Goal: Complete application form: Complete application form

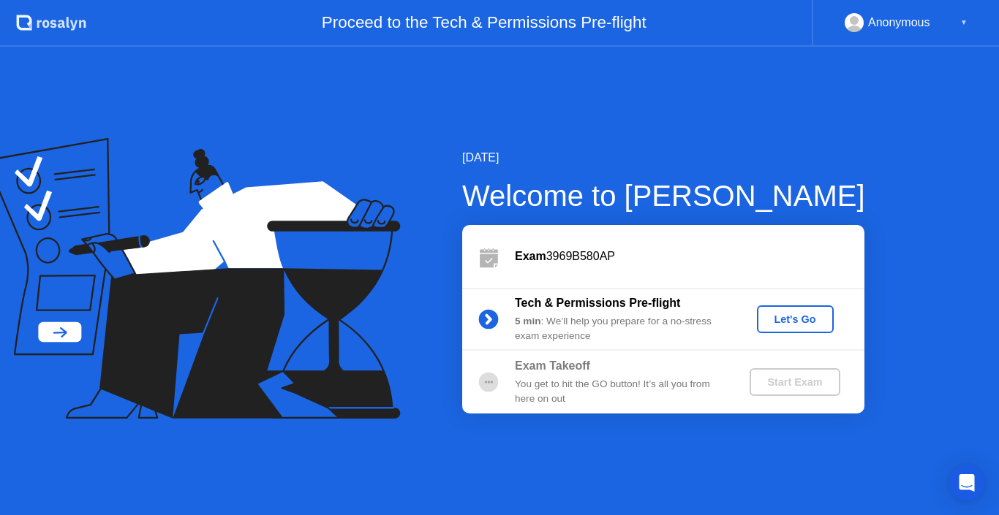
click at [779, 321] on div "Let's Go" at bounding box center [795, 320] width 65 height 12
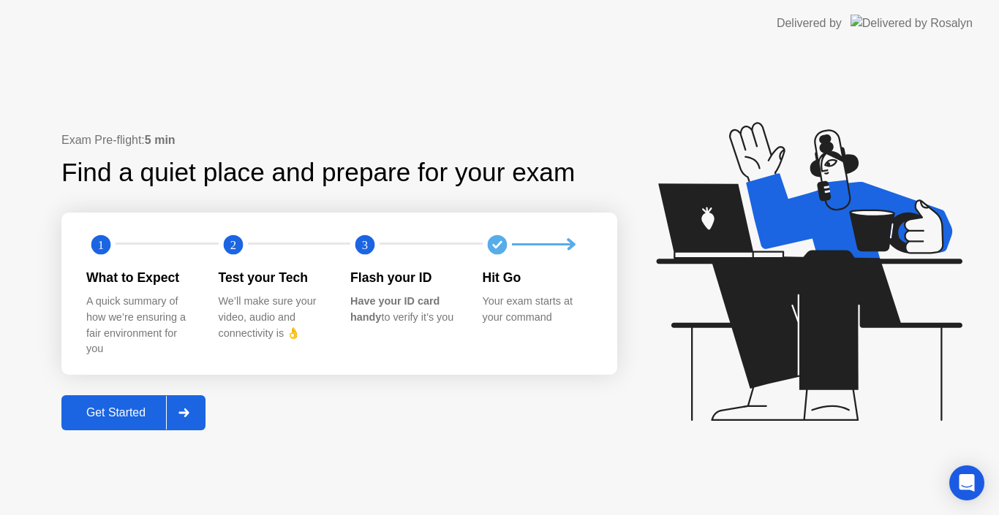
click at [115, 406] on div "Get Started" at bounding box center [116, 412] width 100 height 13
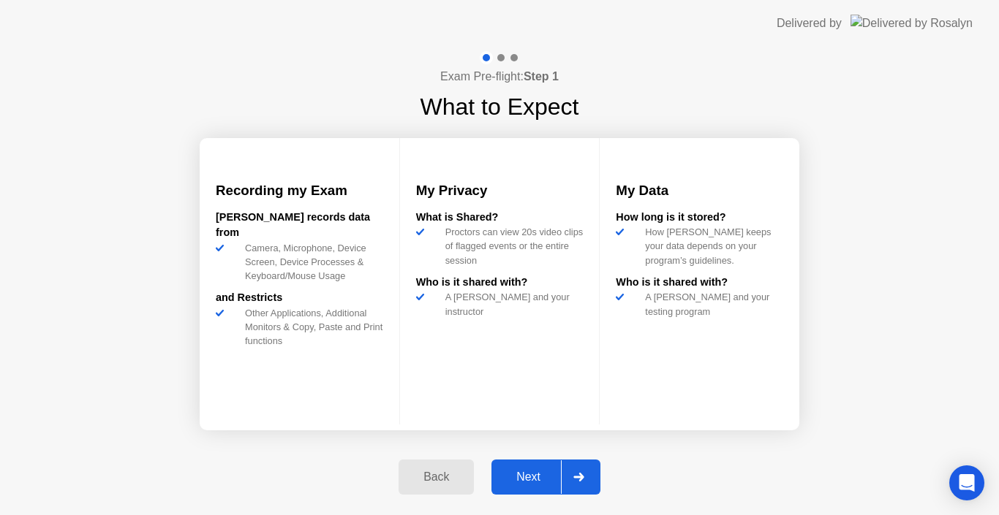
click at [525, 472] on div "Next" at bounding box center [528, 477] width 65 height 13
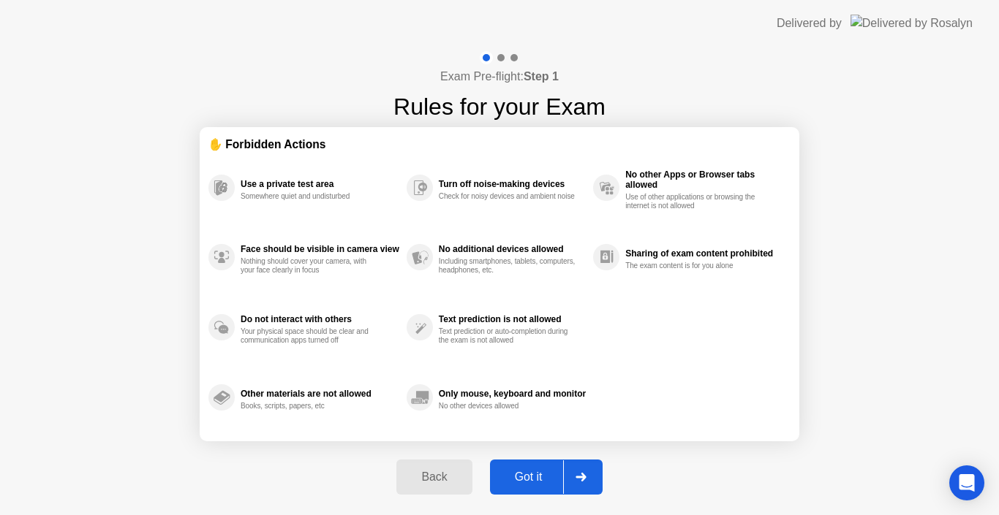
click at [553, 472] on div "Got it" at bounding box center [528, 477] width 69 height 13
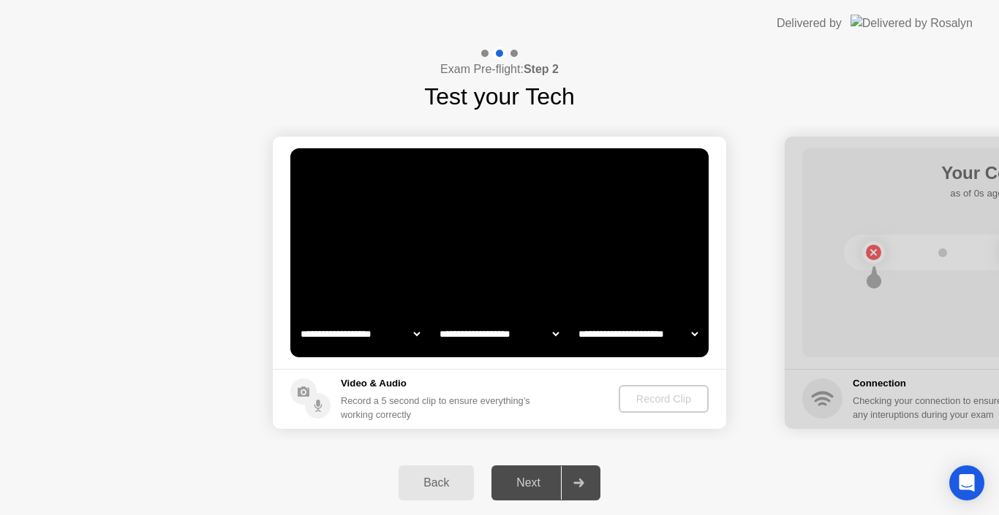
select select "*******"
select select "**********"
select select "*******"
click at [671, 404] on div "Record Clip" at bounding box center [664, 399] width 78 height 12
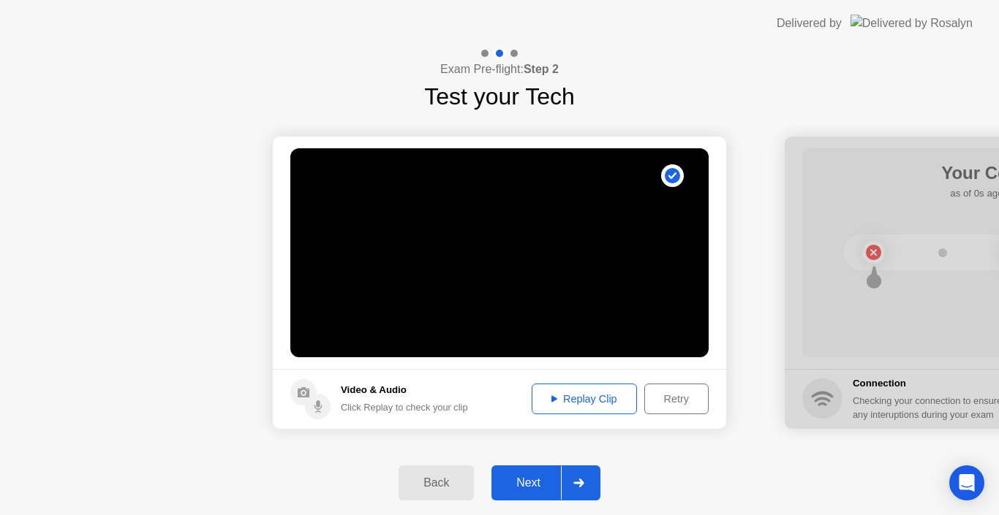
click at [580, 403] on div "Replay Clip" at bounding box center [584, 399] width 95 height 12
click at [541, 485] on div "Next" at bounding box center [528, 483] width 65 height 13
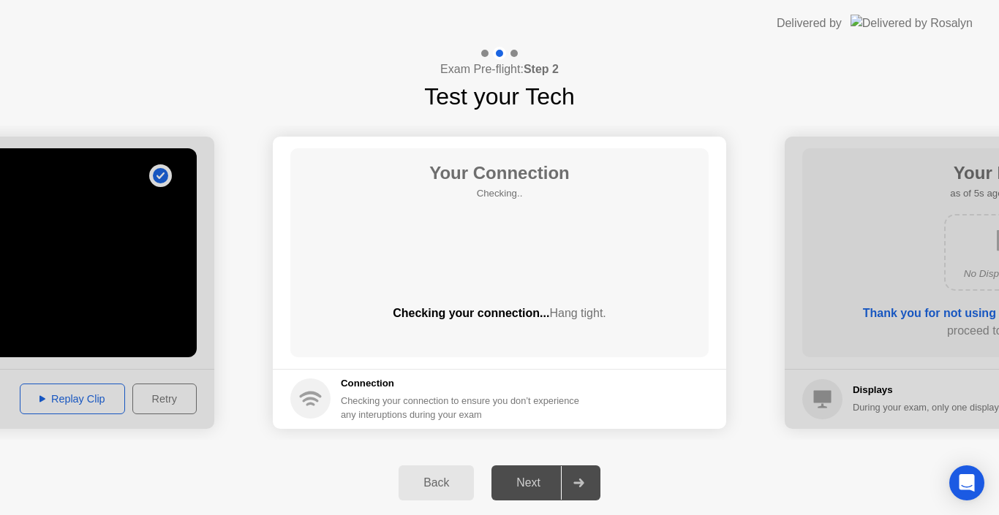
click at [568, 481] on div at bounding box center [578, 483] width 35 height 34
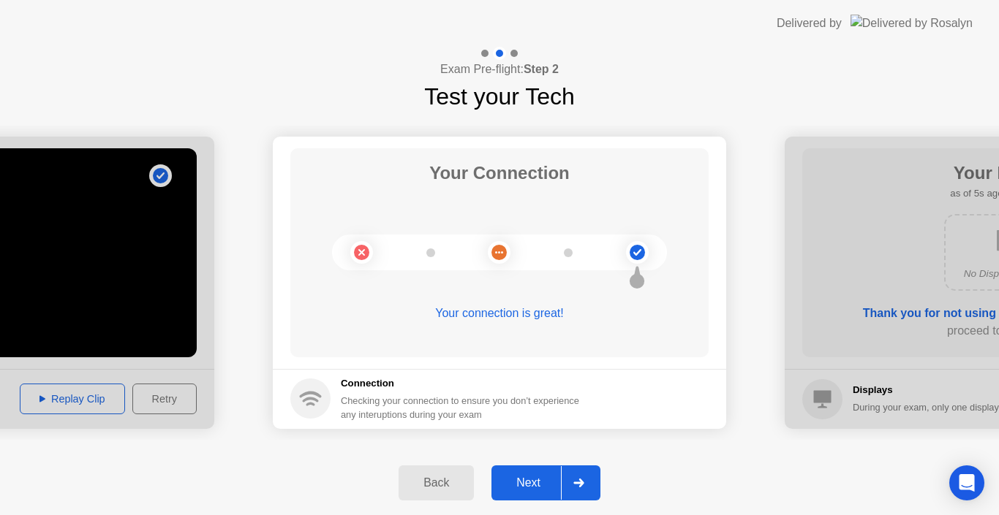
click at [538, 473] on button "Next" at bounding box center [545, 483] width 109 height 35
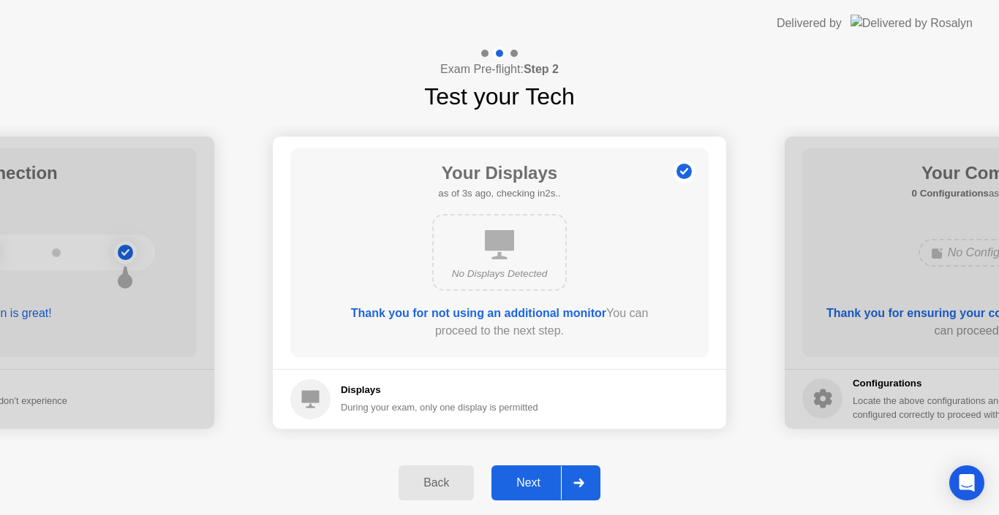
click at [520, 483] on div "Next" at bounding box center [528, 483] width 65 height 13
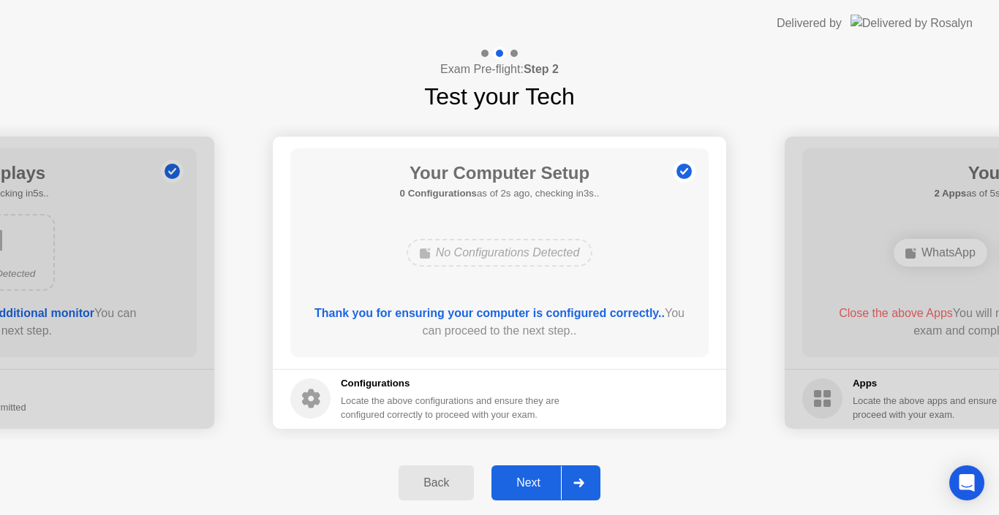
click at [521, 483] on div "Next" at bounding box center [528, 483] width 65 height 13
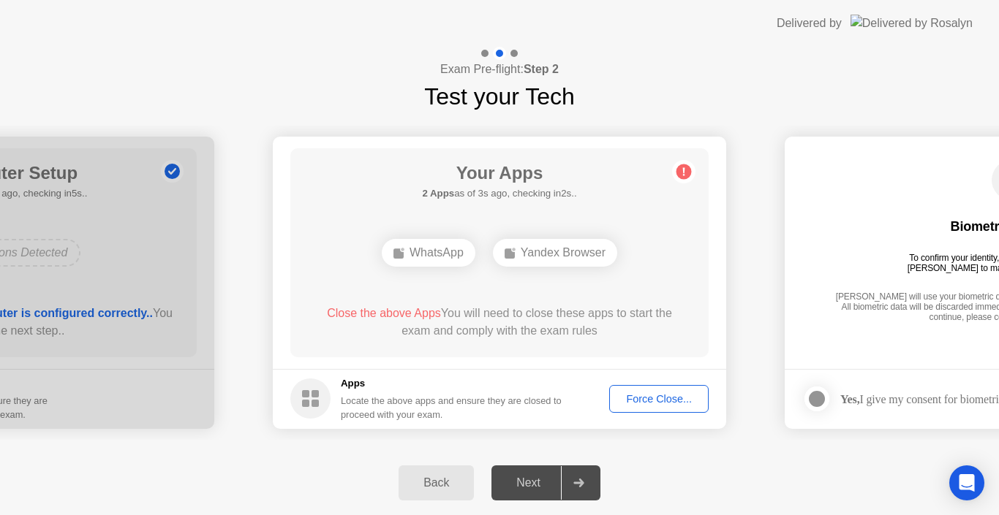
click at [659, 393] on div "Force Close..." at bounding box center [658, 399] width 89 height 12
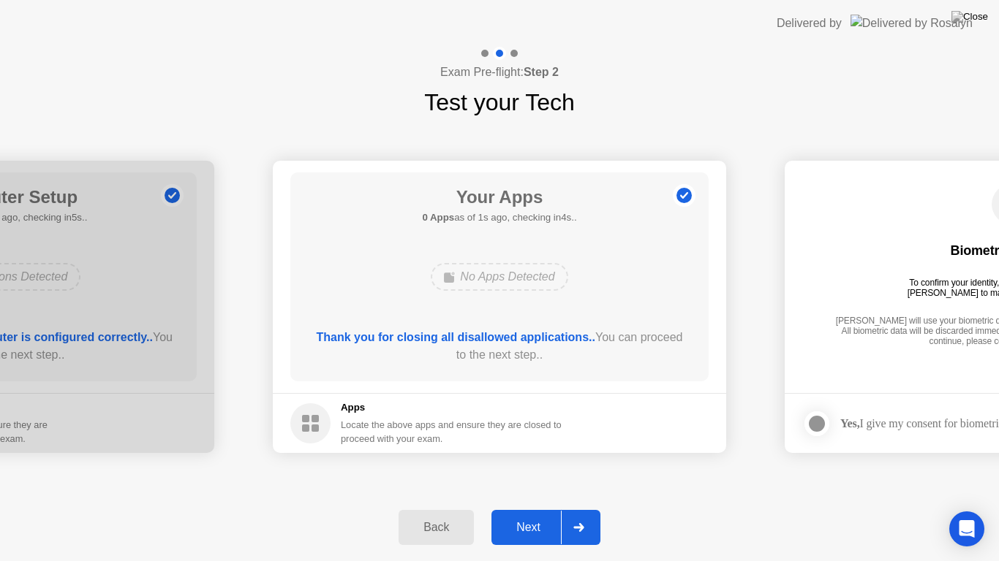
click at [544, 515] on div "Next" at bounding box center [528, 527] width 65 height 13
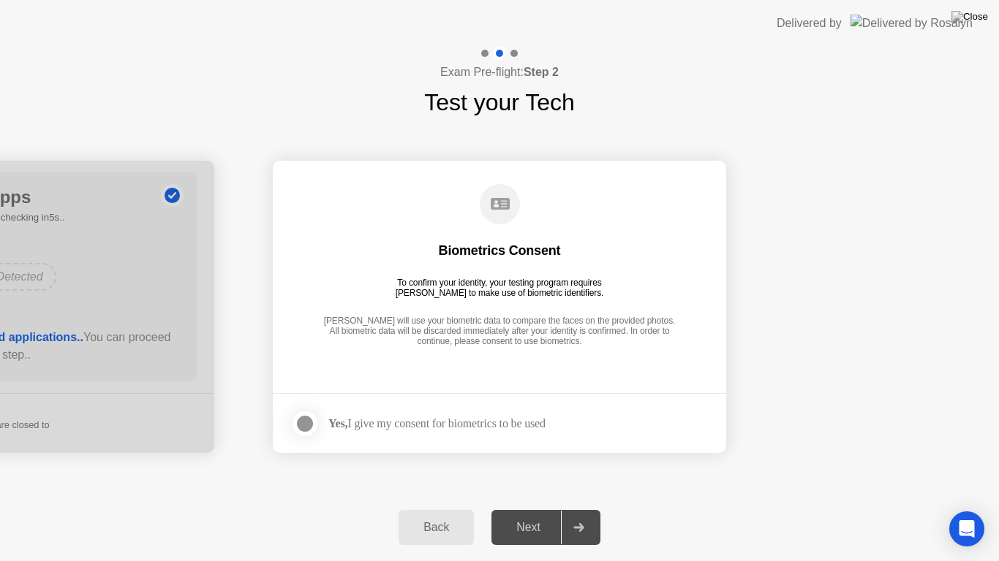
click at [304, 424] on div at bounding box center [305, 424] width 18 height 18
click at [504, 515] on div "Next" at bounding box center [528, 527] width 65 height 13
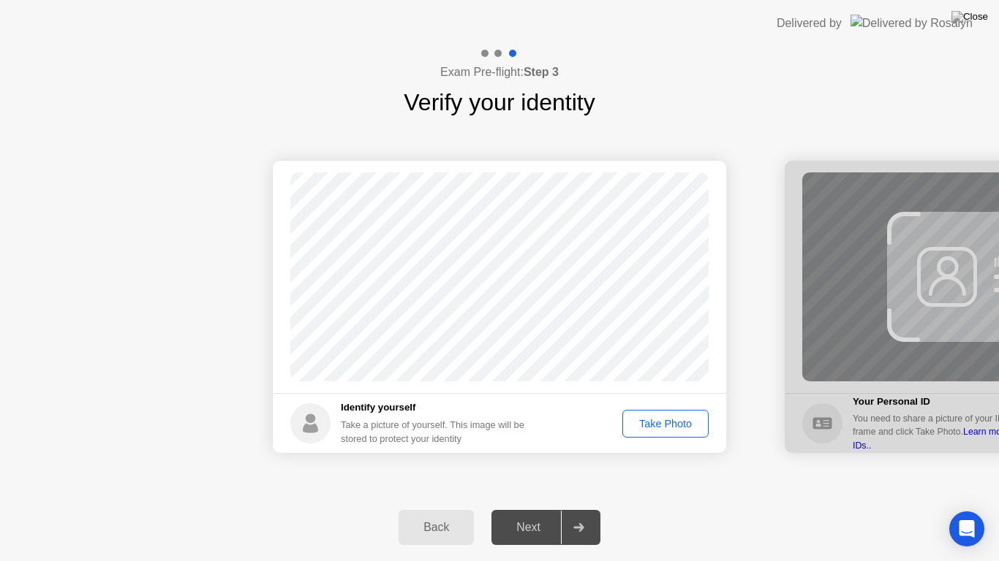
click at [640, 422] on div "Take Photo" at bounding box center [665, 424] width 76 height 12
click at [534, 515] on div "Next" at bounding box center [528, 527] width 65 height 13
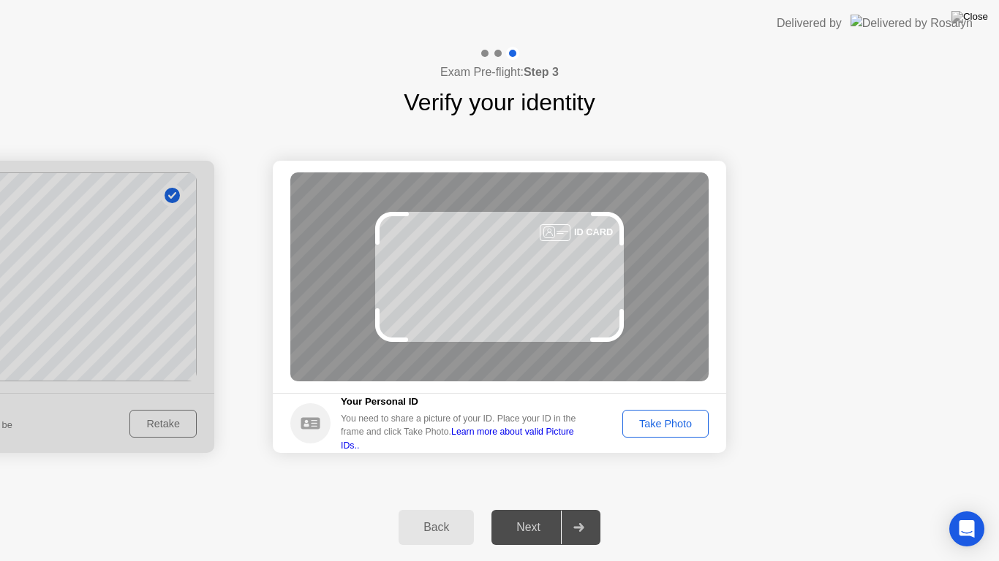
click at [671, 425] on div "Take Photo" at bounding box center [665, 424] width 76 height 12
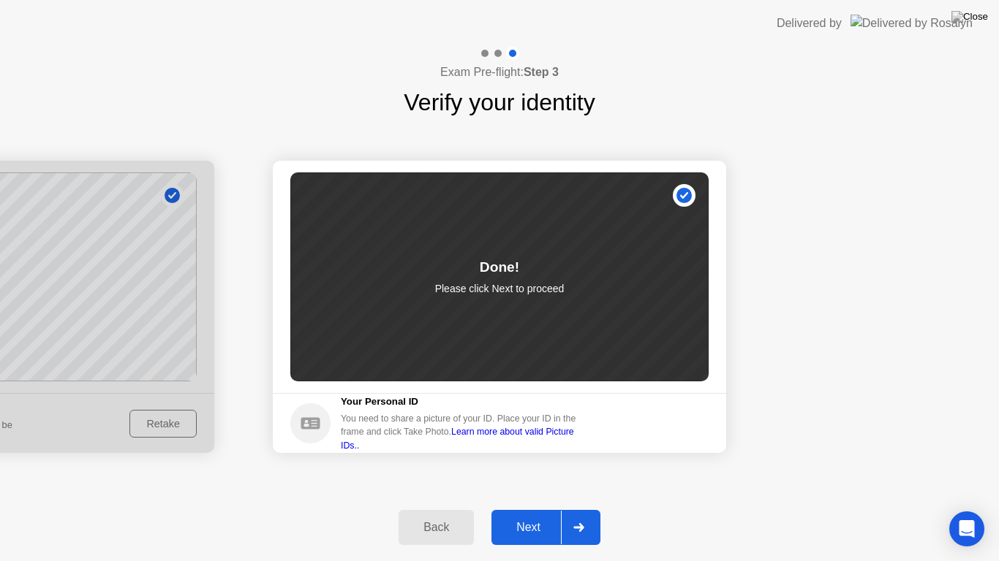
click at [569, 515] on div at bounding box center [578, 528] width 35 height 34
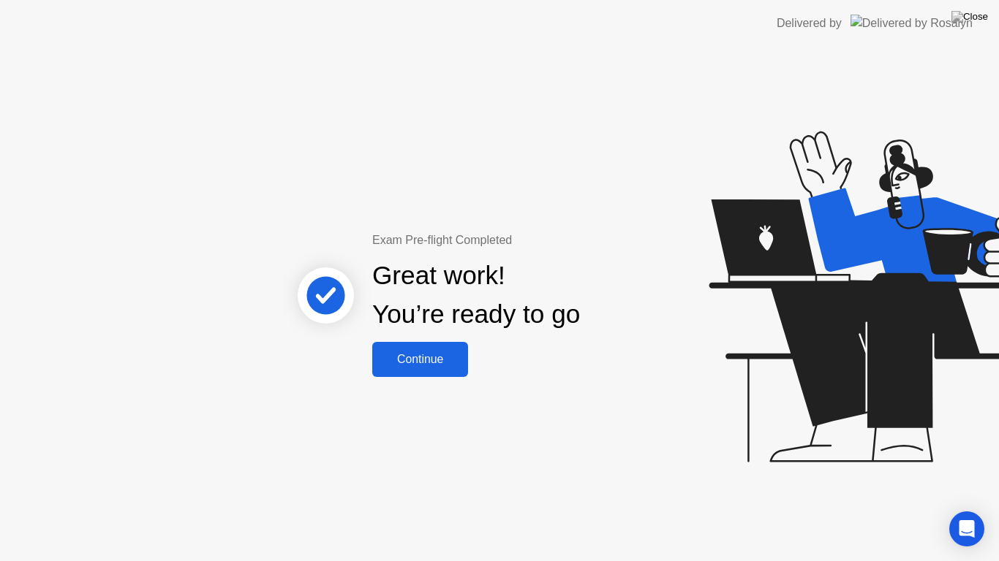
click at [417, 360] on div "Continue" at bounding box center [420, 359] width 87 height 13
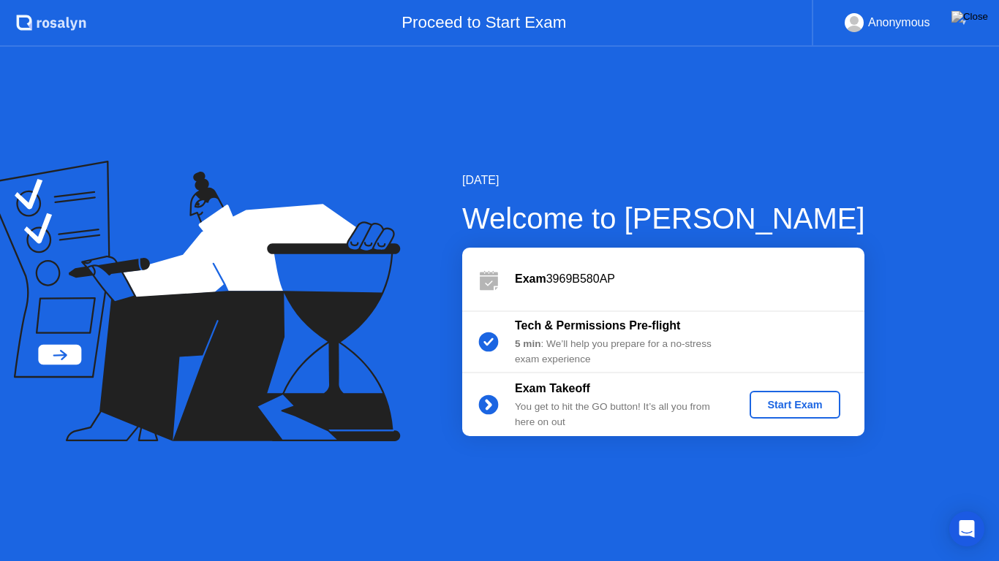
click at [782, 399] on div "Start Exam" at bounding box center [794, 405] width 78 height 12
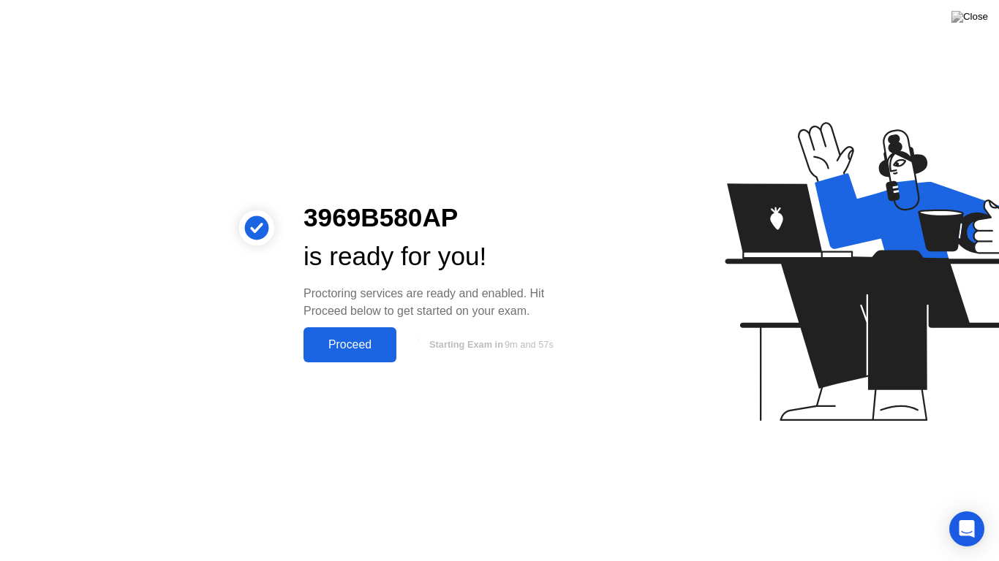
click at [376, 339] on div "Proceed" at bounding box center [350, 344] width 84 height 13
